Goal: Information Seeking & Learning: Learn about a topic

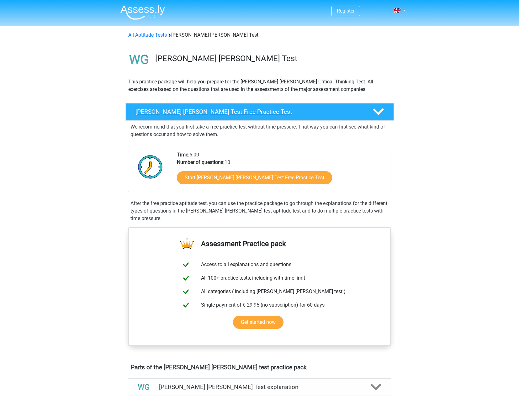
click at [207, 109] on h4 "Watson Glaser Test Free Practice Test" at bounding box center [248, 111] width 227 height 7
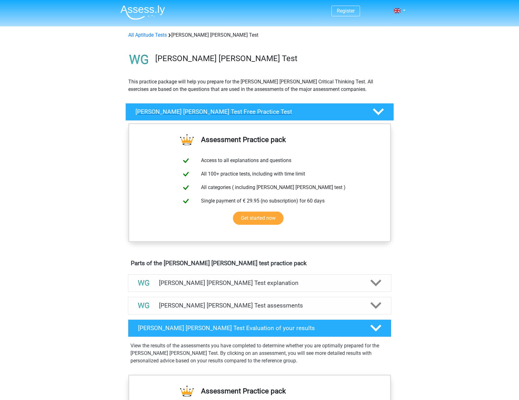
click at [183, 110] on h4 "Watson Glaser Test Free Practice Test" at bounding box center [248, 111] width 227 height 7
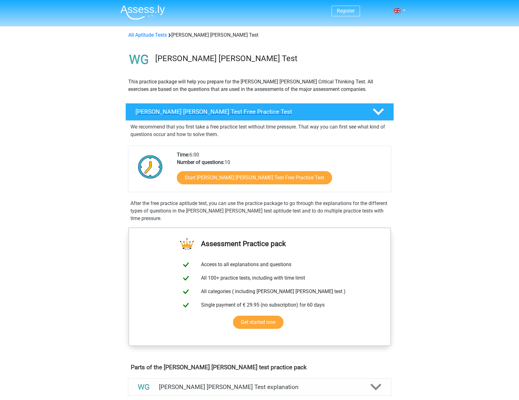
click at [183, 110] on h4 "Watson Glaser Test Free Practice Test" at bounding box center [248, 111] width 227 height 7
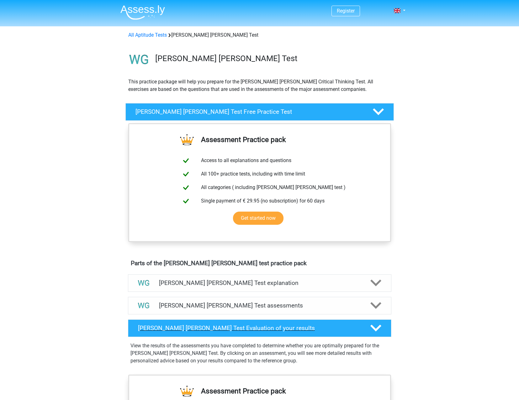
click at [160, 323] on div "Watson Glaser Test Evaluation of your results" at bounding box center [259, 328] width 263 height 18
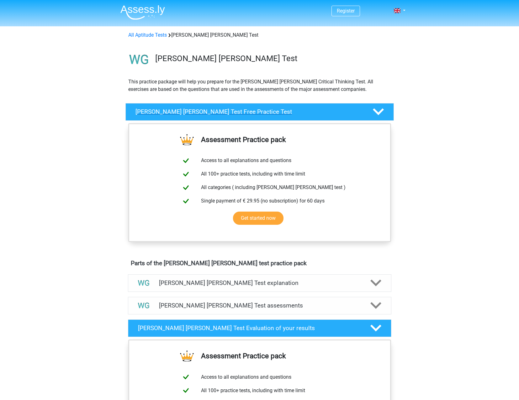
click at [199, 107] on div "Watson Glaser Test Free Practice Test" at bounding box center [259, 112] width 268 height 18
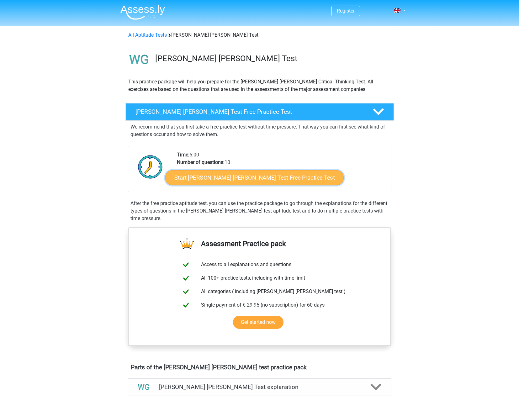
click at [226, 180] on link "Start Watson Glaser Test Free Practice Test" at bounding box center [254, 177] width 178 height 15
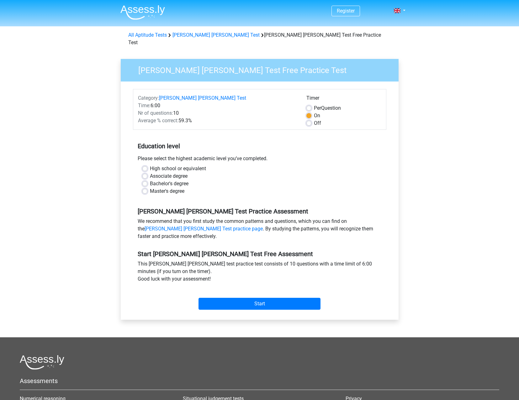
click at [150, 187] on label "Master's degree" at bounding box center [167, 191] width 34 height 8
click at [147, 187] on input "Master's degree" at bounding box center [144, 190] width 5 height 6
radio input "true"
click at [268, 298] on input "Start" at bounding box center [259, 304] width 122 height 12
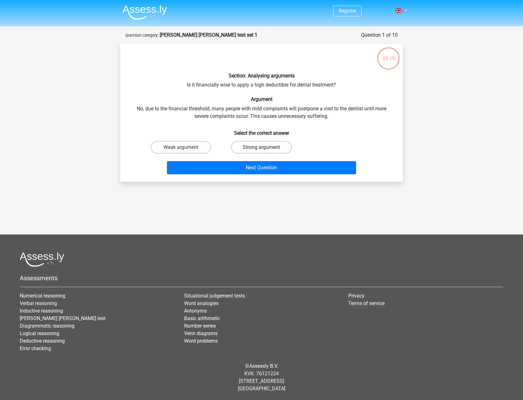
click at [239, 146] on label "Strong argument" at bounding box center [261, 147] width 60 height 13
click at [262, 147] on input "Strong argument" at bounding box center [264, 149] width 4 height 4
radio input "true"
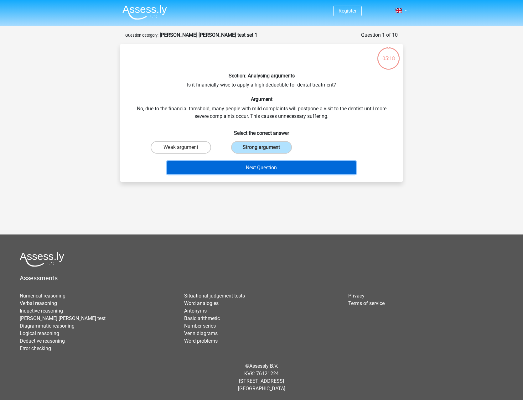
click at [228, 168] on button "Next Question" at bounding box center [262, 167] width 190 height 13
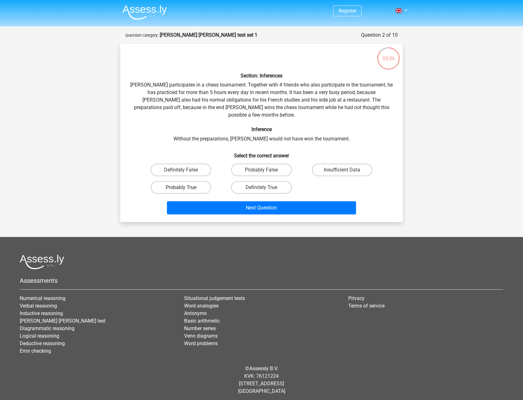
click at [186, 181] on label "Probably True" at bounding box center [181, 187] width 60 height 13
click at [185, 187] on input "Probably True" at bounding box center [183, 189] width 4 height 4
radio input "true"
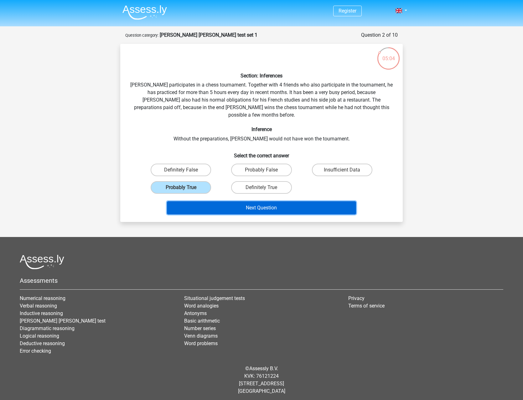
click at [207, 201] on button "Next Question" at bounding box center [262, 207] width 190 height 13
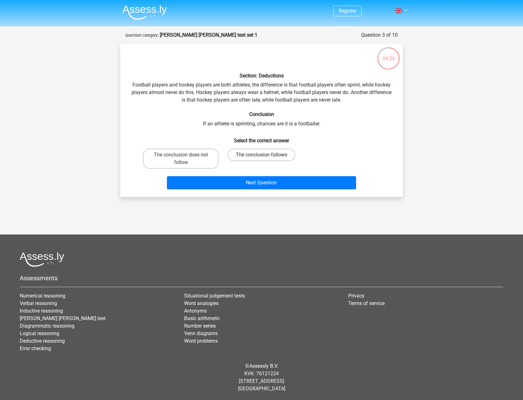
click at [266, 154] on label "The conclusion follows" at bounding box center [262, 155] width 68 height 13
click at [266, 155] on input "The conclusion follows" at bounding box center [264, 157] width 4 height 4
radio input "true"
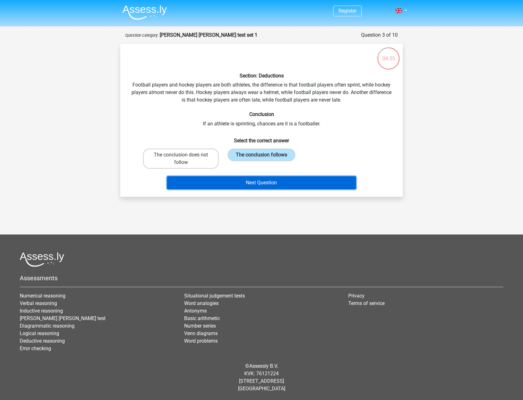
click at [239, 181] on button "Next Question" at bounding box center [262, 182] width 190 height 13
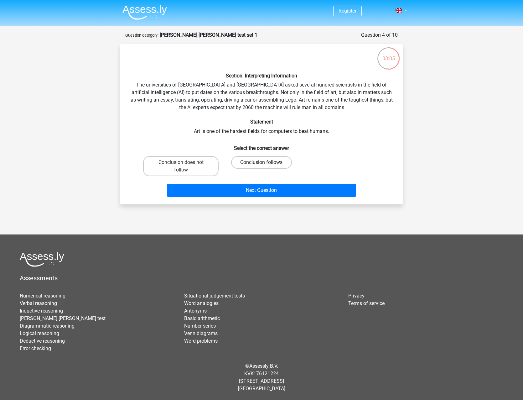
click at [246, 158] on label "Conclusion follows" at bounding box center [261, 162] width 60 height 13
click at [262, 162] on input "Conclusion follows" at bounding box center [264, 164] width 4 height 4
radio input "true"
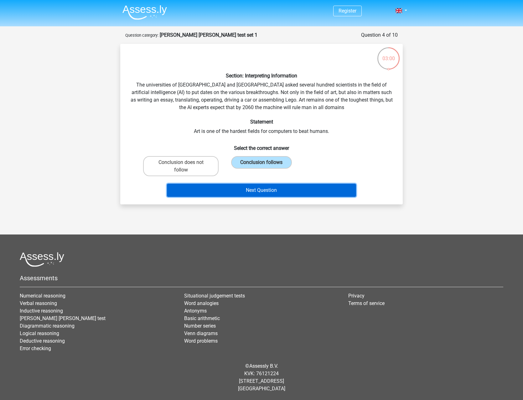
click at [227, 184] on button "Next Question" at bounding box center [262, 190] width 190 height 13
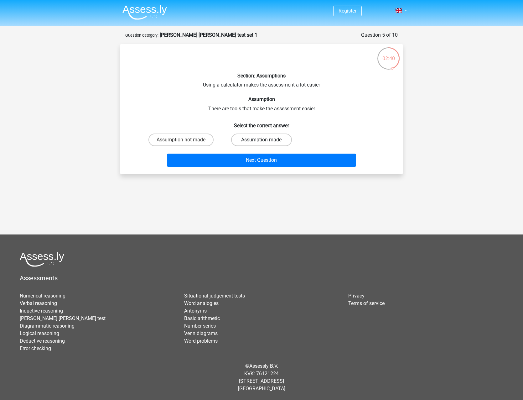
click at [248, 143] on label "Assumption made" at bounding box center [261, 139] width 60 height 13
click at [262, 143] on input "Assumption made" at bounding box center [264, 142] width 4 height 4
radio input "true"
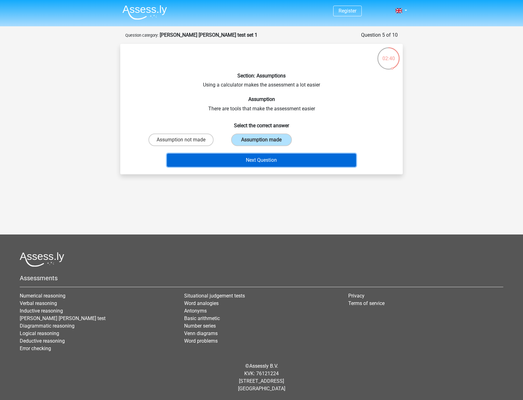
click at [239, 164] on button "Next Question" at bounding box center [262, 160] width 190 height 13
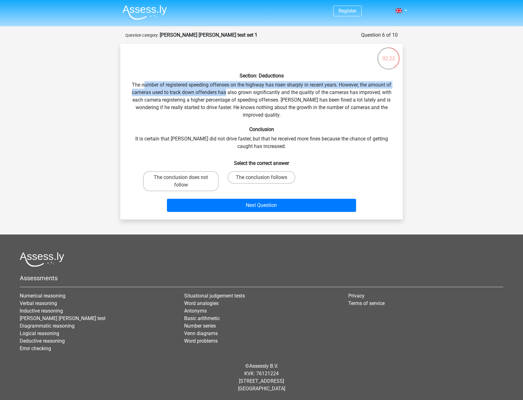
drag, startPoint x: 175, startPoint y: 86, endPoint x: 227, endPoint y: 93, distance: 52.3
click at [227, 93] on div "Section: Deductions The number of registered speeding offenses on the highway h…" at bounding box center [262, 131] width 278 height 165
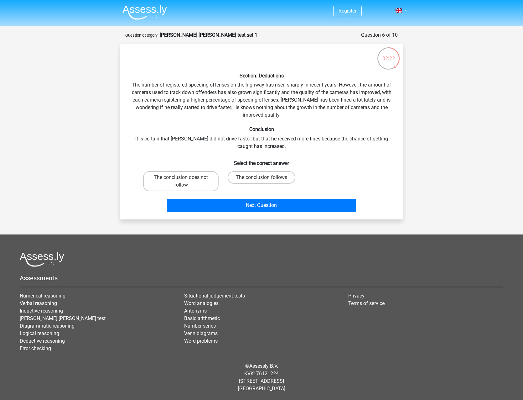
click at [173, 113] on div "Section: Deductions The number of registered speeding offenses on the highway h…" at bounding box center [262, 131] width 278 height 165
click at [201, 182] on label "The conclusion does not follow" at bounding box center [181, 181] width 76 height 20
click at [185, 181] on input "The conclusion does not follow" at bounding box center [183, 179] width 4 height 4
radio input "true"
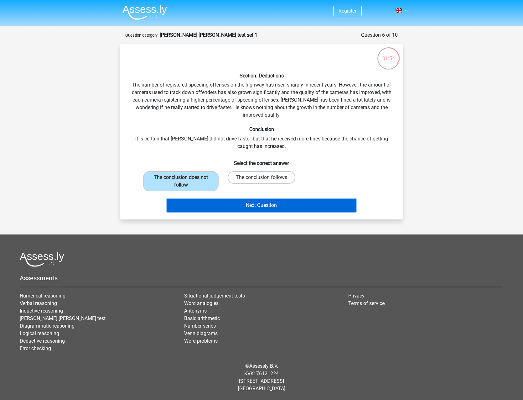
click at [202, 204] on button "Next Question" at bounding box center [262, 205] width 190 height 13
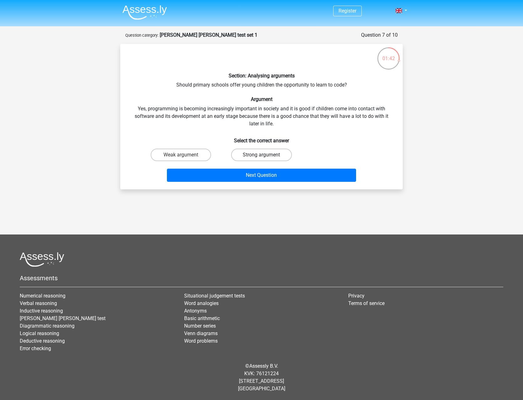
click at [261, 151] on label "Strong argument" at bounding box center [261, 155] width 60 height 13
click at [262, 155] on input "Strong argument" at bounding box center [264, 157] width 4 height 4
radio input "true"
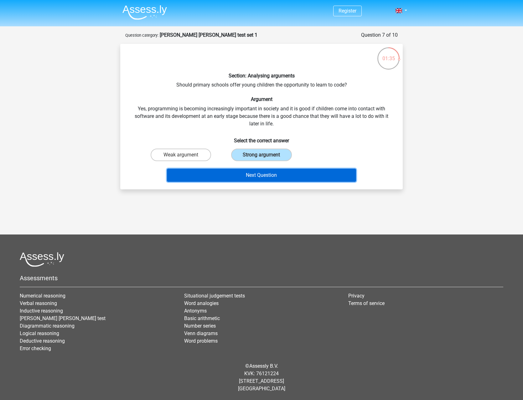
click at [253, 177] on button "Next Question" at bounding box center [262, 175] width 190 height 13
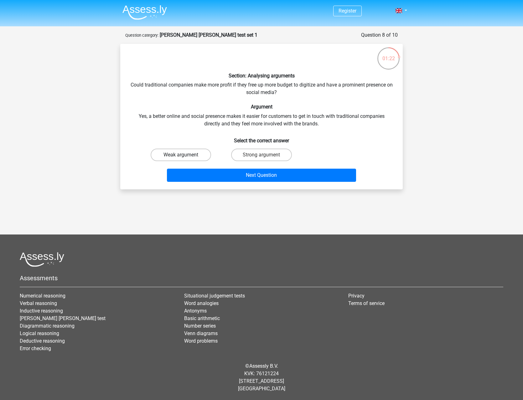
click at [181, 160] on label "Weak argument" at bounding box center [181, 155] width 60 height 13
click at [181, 159] on input "Weak argument" at bounding box center [183, 157] width 4 height 4
radio input "true"
click at [182, 155] on input "Weak argument" at bounding box center [183, 157] width 4 height 4
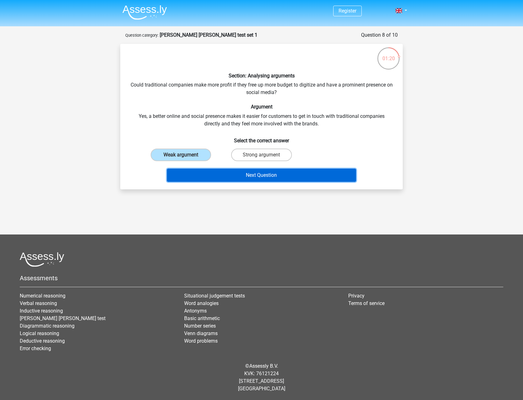
click at [249, 174] on button "Next Question" at bounding box center [262, 175] width 190 height 13
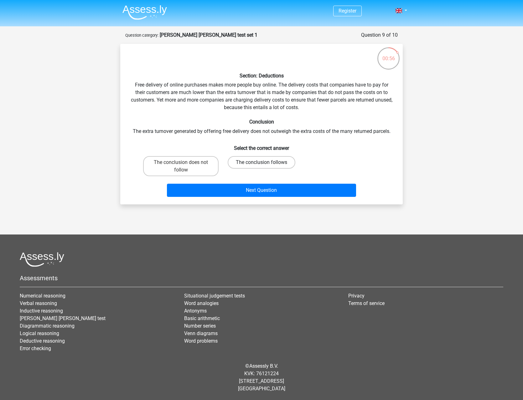
click at [253, 158] on label "The conclusion follows" at bounding box center [262, 162] width 68 height 13
click at [262, 162] on input "The conclusion follows" at bounding box center [264, 164] width 4 height 4
radio input "true"
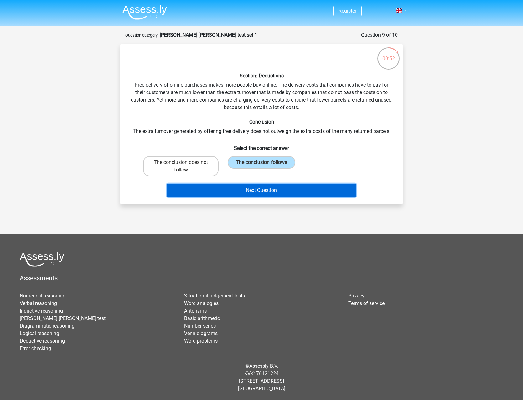
click at [262, 190] on button "Next Question" at bounding box center [262, 190] width 190 height 13
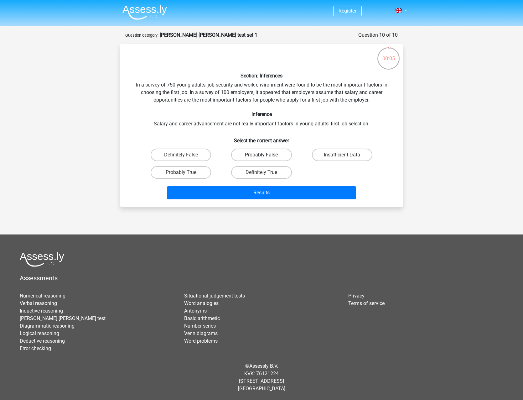
click at [276, 157] on label "Probably False" at bounding box center [261, 155] width 60 height 13
click at [266, 157] on input "Probably False" at bounding box center [264, 157] width 4 height 4
radio input "true"
click at [266, 185] on div "Results" at bounding box center [261, 191] width 263 height 21
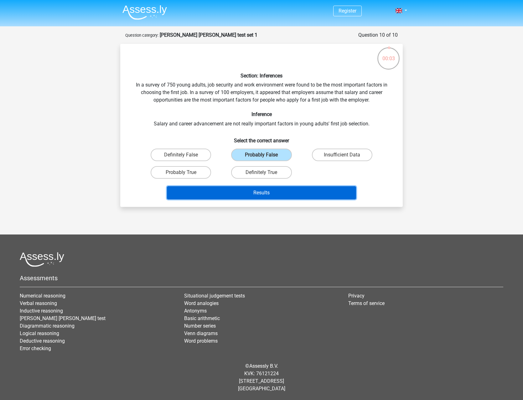
click at [265, 189] on button "Results" at bounding box center [262, 192] width 190 height 13
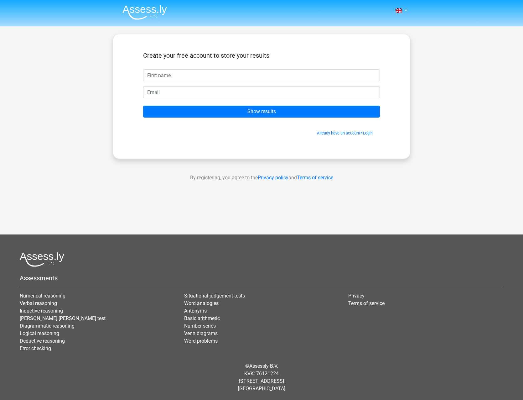
click at [240, 70] on input "text" at bounding box center [261, 75] width 237 height 12
click at [184, 77] on input "text" at bounding box center [261, 75] width 237 height 12
type input "j"
click at [143, 90] on div at bounding box center [262, 92] width 246 height 12
click at [150, 90] on input "email" at bounding box center [261, 92] width 237 height 12
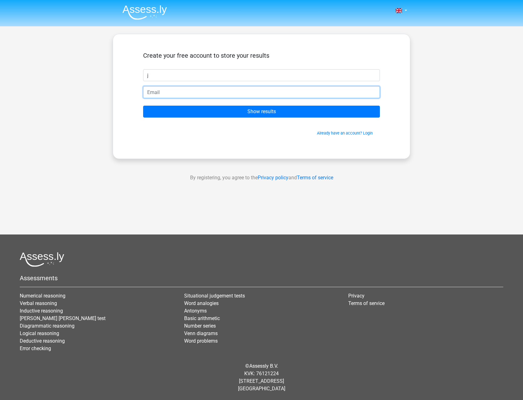
type input "joaquinmenna1@gmail.com"
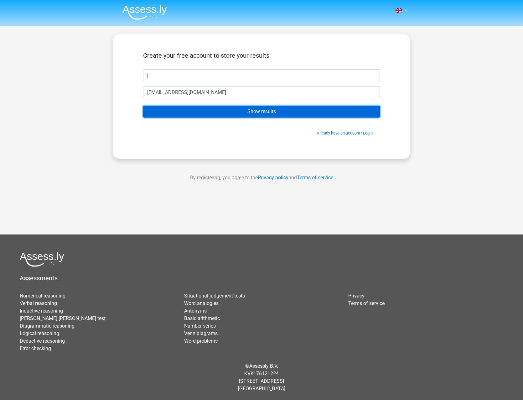
click at [169, 114] on input "Show results" at bounding box center [261, 112] width 237 height 12
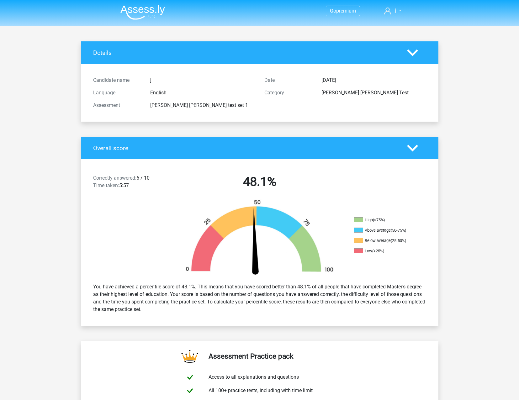
click at [412, 147] on icon at bounding box center [412, 148] width 11 height 11
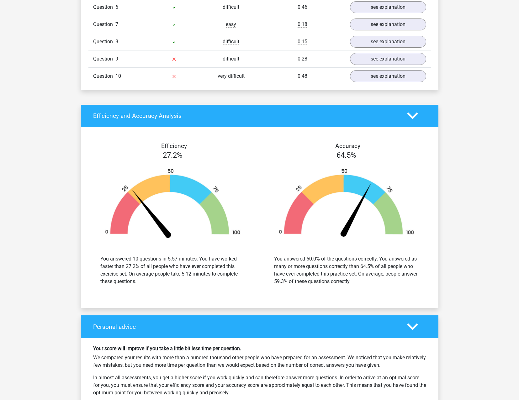
scroll to position [455, 0]
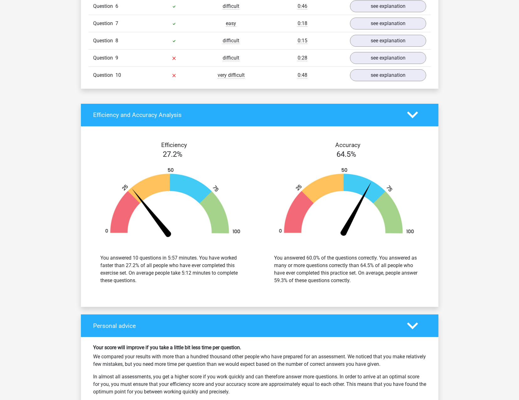
click at [515, 228] on div "Go premium j [EMAIL_ADDRESS][DOMAIN_NAME]" at bounding box center [259, 137] width 519 height 1185
click at [515, 229] on div "Go premium j [EMAIL_ADDRESS][DOMAIN_NAME]" at bounding box center [259, 137] width 519 height 1185
drag, startPoint x: 515, startPoint y: 229, endPoint x: 518, endPoint y: 196, distance: 33.4
click at [518, 196] on div "Go premium j [EMAIL_ADDRESS][DOMAIN_NAME]" at bounding box center [259, 137] width 519 height 1185
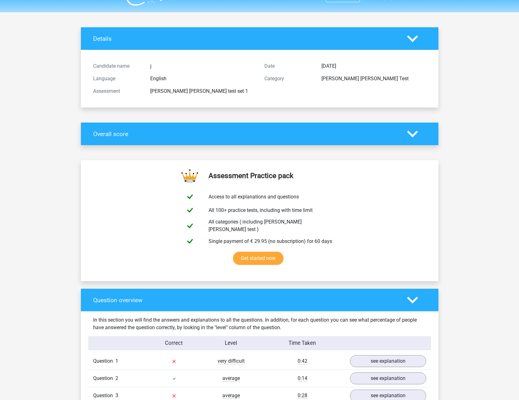
scroll to position [0, 0]
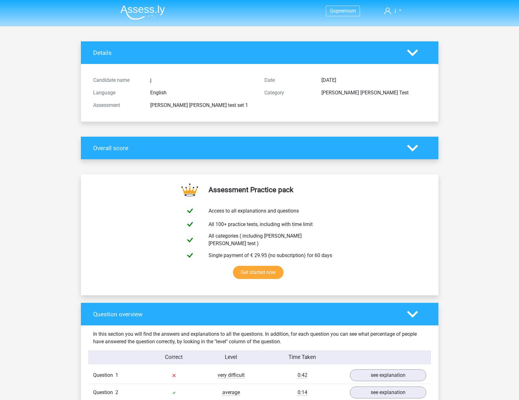
click at [421, 144] on div at bounding box center [416, 148] width 29 height 11
click at [415, 146] on polygon at bounding box center [412, 147] width 11 height 7
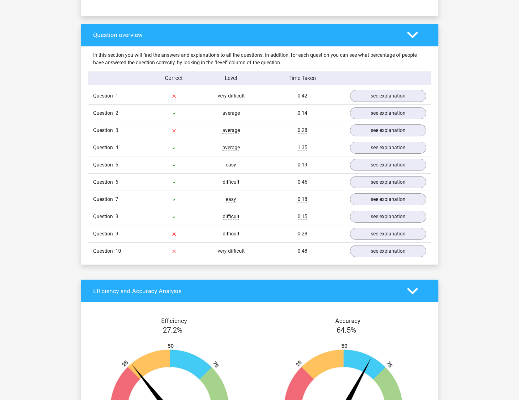
scroll to position [448, 0]
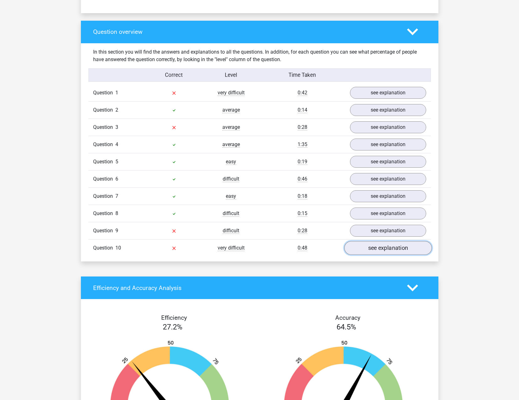
click at [369, 243] on link "see explanation" at bounding box center [387, 248] width 87 height 14
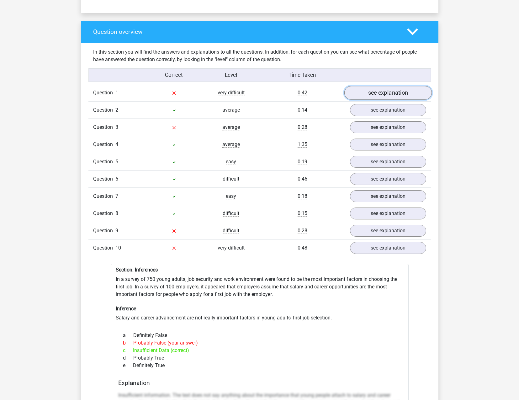
click at [383, 93] on link "see explanation" at bounding box center [387, 93] width 87 height 14
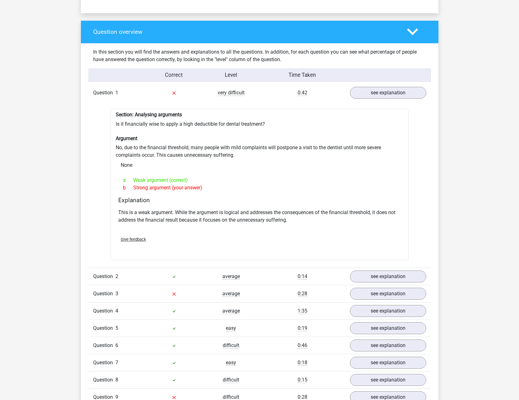
drag, startPoint x: 380, startPoint y: 93, endPoint x: 284, endPoint y: 161, distance: 118.7
click at [284, 161] on div "None" at bounding box center [260, 165] width 288 height 13
click at [385, 87] on link "see explanation" at bounding box center [387, 93] width 87 height 14
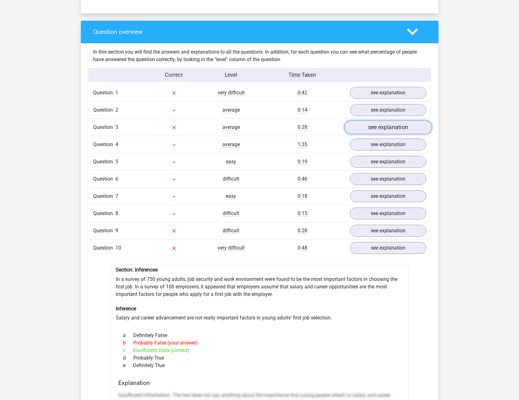
click at [374, 122] on link "see explanation" at bounding box center [387, 127] width 87 height 14
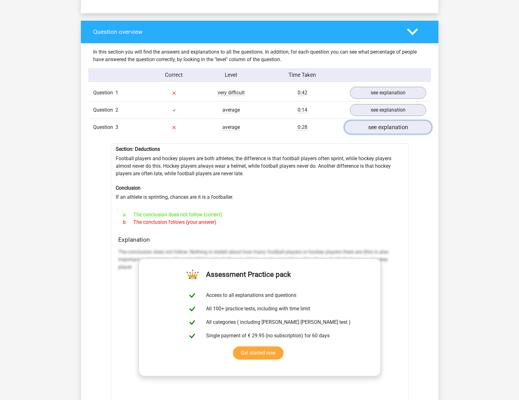
click at [362, 123] on link "see explanation" at bounding box center [387, 127] width 87 height 14
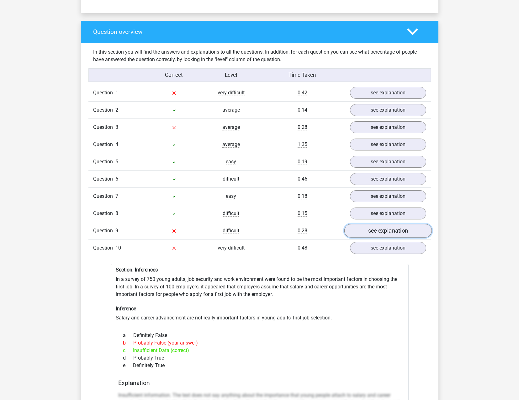
click at [371, 227] on link "see explanation" at bounding box center [387, 231] width 87 height 14
